Goal: Find specific page/section: Find specific page/section

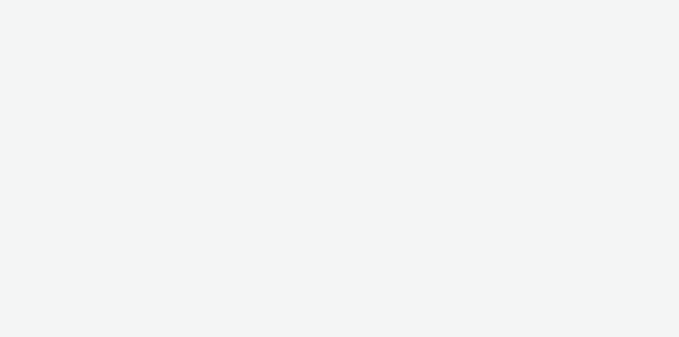
select select "79162ed7-0017-4339-93b0-3399b708648f"
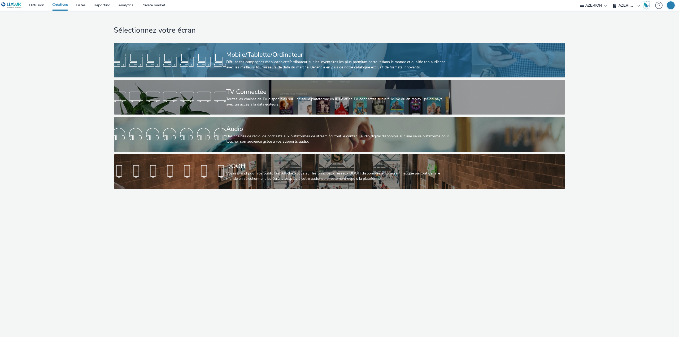
click at [308, 64] on div "Diffuse tes campagnes mobile/tablette/ordinateur sur les inventaires les plus p…" at bounding box center [338, 64] width 225 height 11
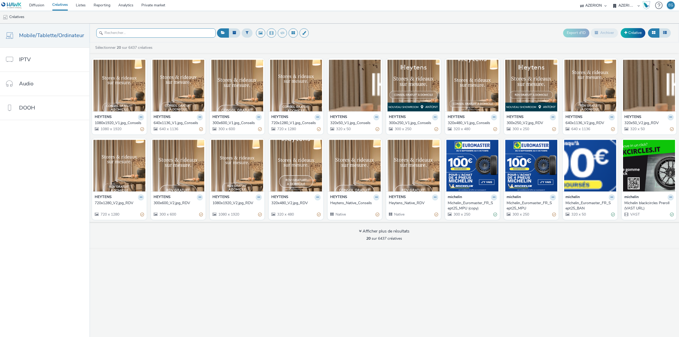
click at [140, 34] on input "text" at bounding box center [155, 32] width 119 height 9
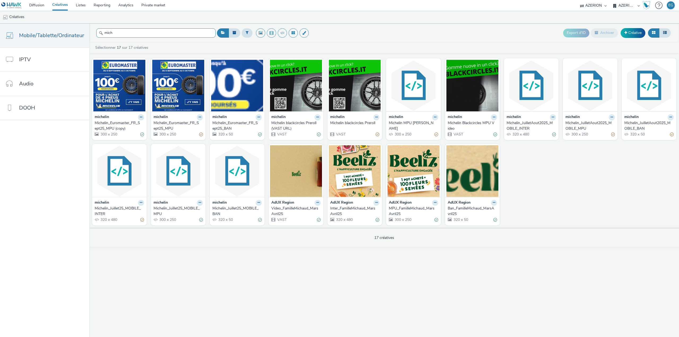
type input "mich"
click at [472, 124] on div "Michelin Blackcircles MPU Video" at bounding box center [470, 125] width 47 height 11
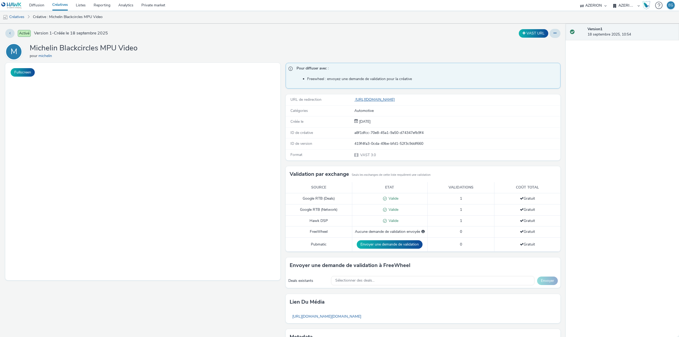
click at [93, 109] on body at bounding box center [142, 171] width 275 height 217
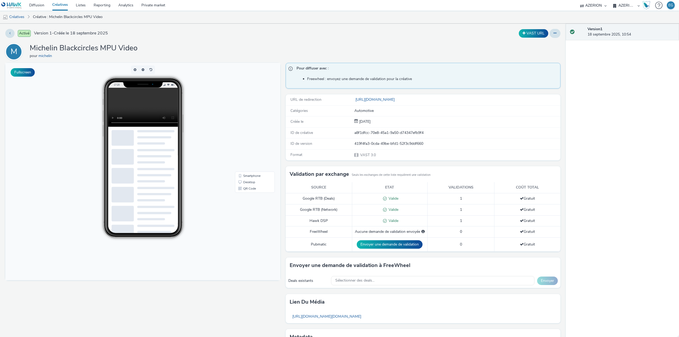
drag, startPoint x: 255, startPoint y: 58, endPoint x: 226, endPoint y: 50, distance: 29.6
click at [226, 50] on div "[PERSON_NAME] MPU Video pour michelin" at bounding box center [282, 51] width 555 height 17
click at [532, 33] on button "VAST URL" at bounding box center [532, 33] width 29 height 8
